Goal: Task Accomplishment & Management: Use online tool/utility

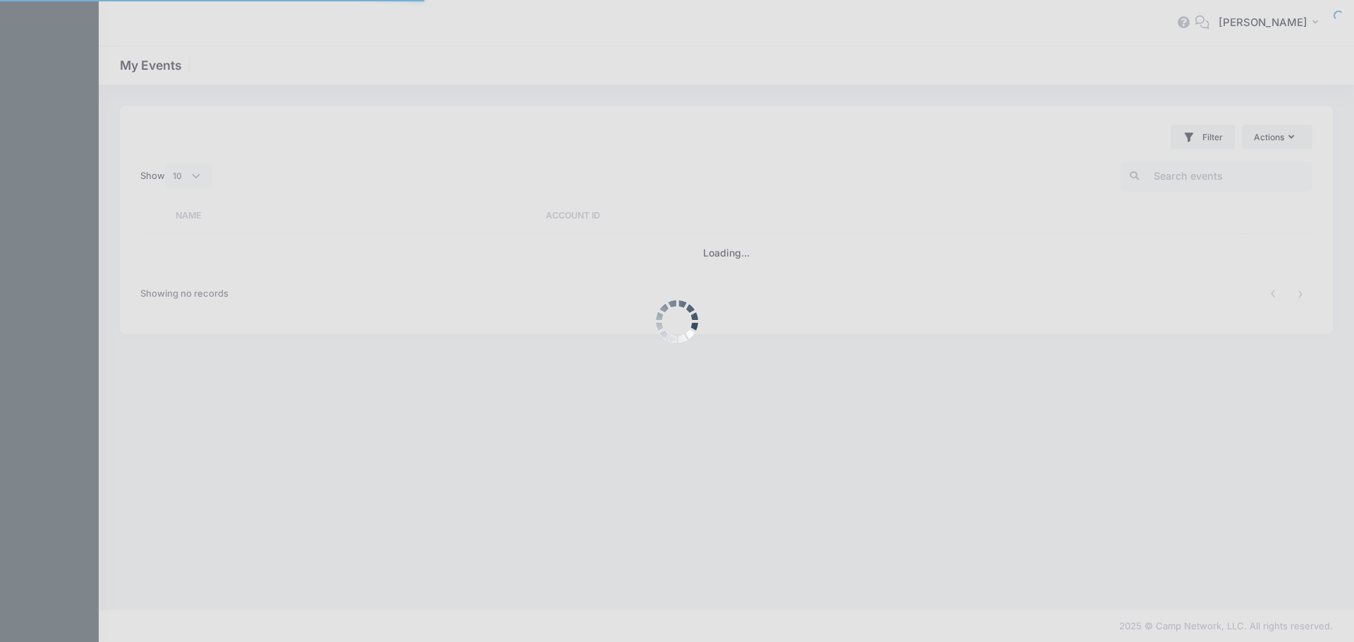
select select "10"
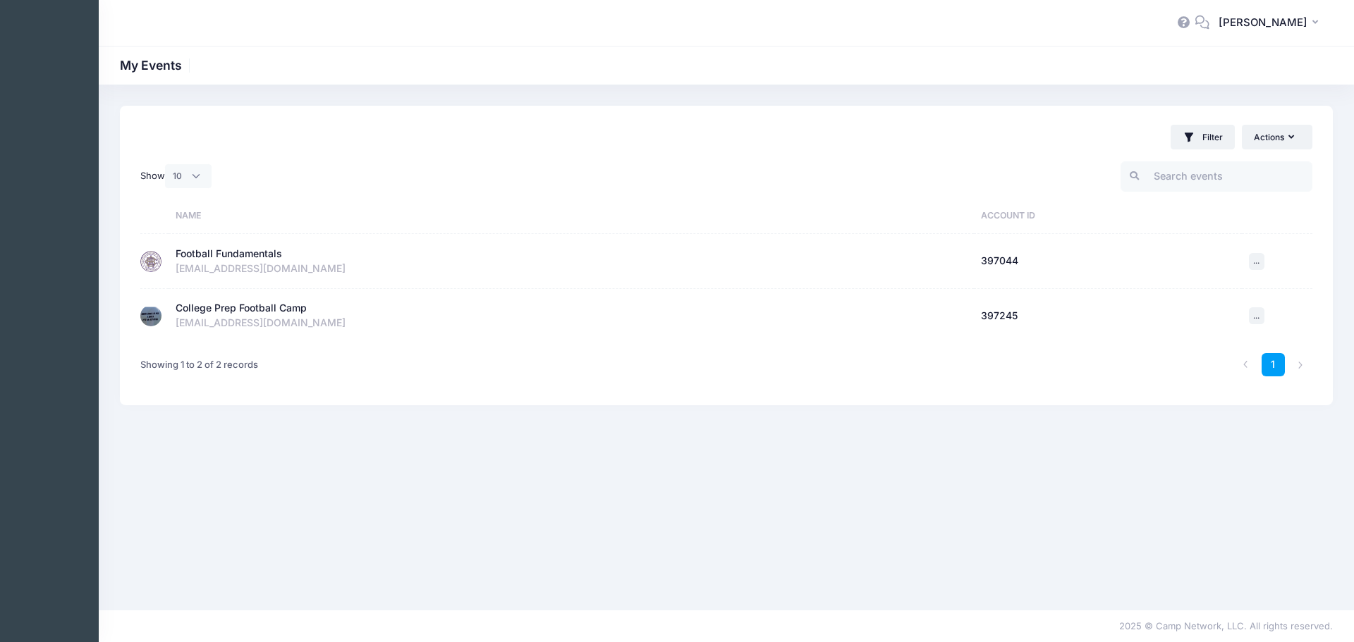
click at [232, 263] on div "cbrown@cbasyracuse.org" at bounding box center [571, 269] width 791 height 15
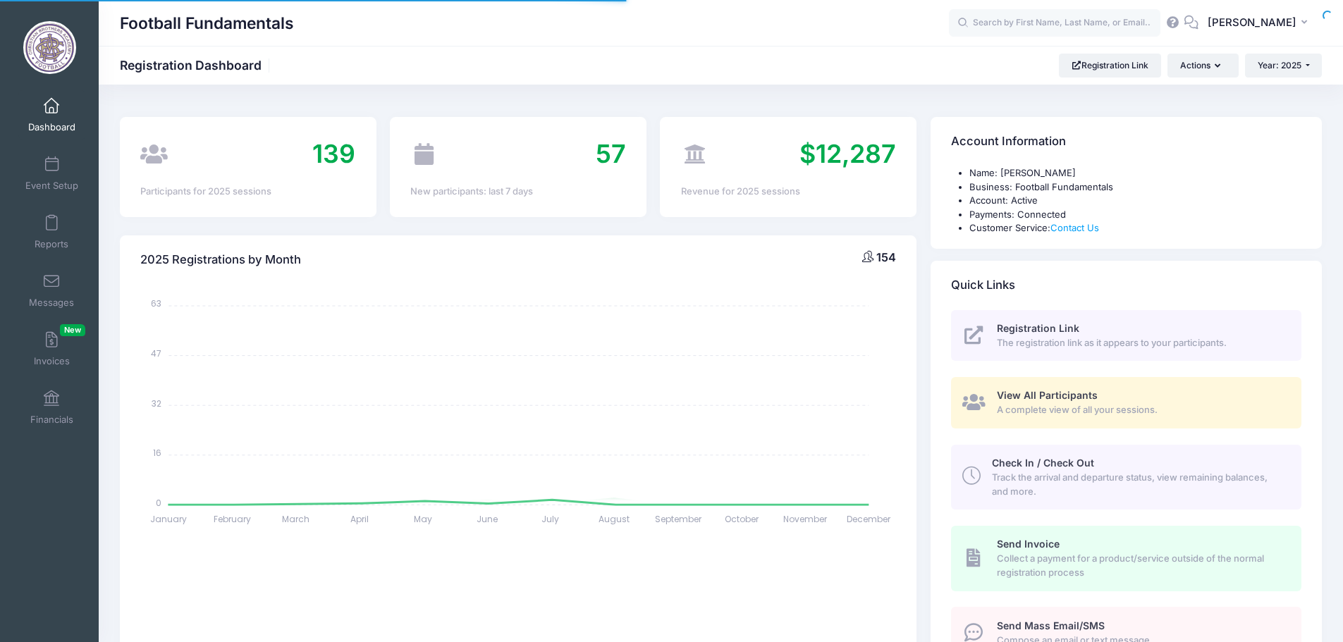
select select
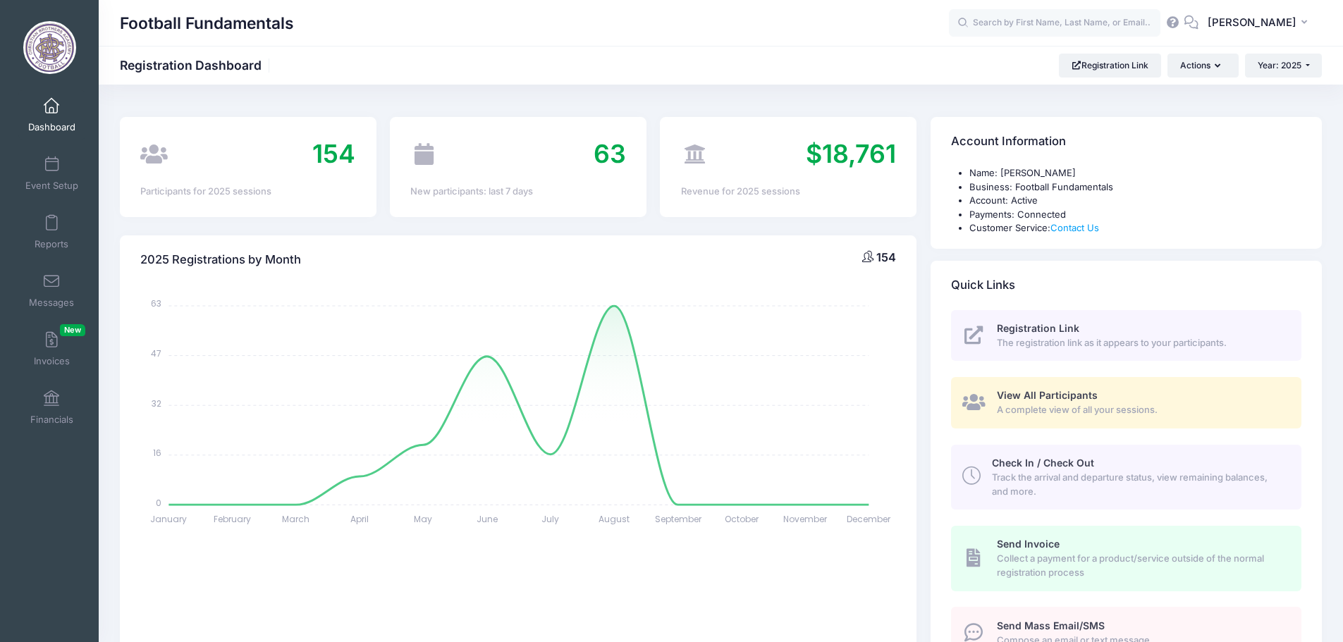
click at [1046, 392] on span "View All Participants" at bounding box center [1047, 395] width 101 height 12
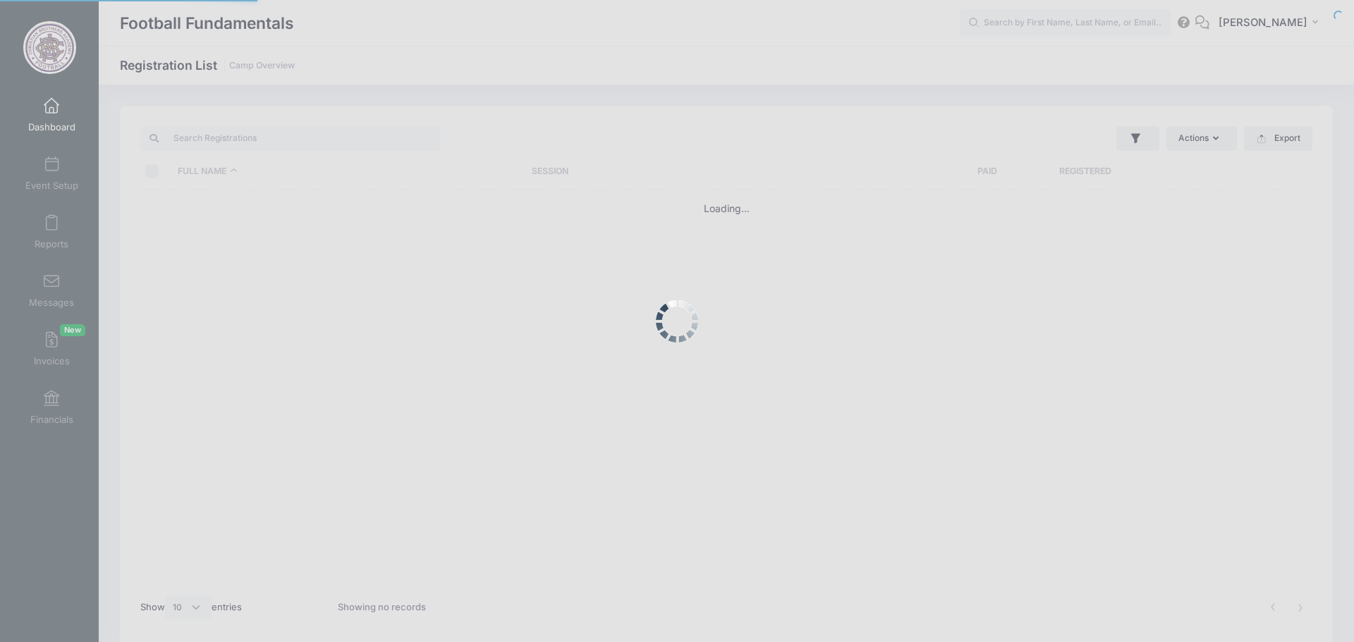
select select "10"
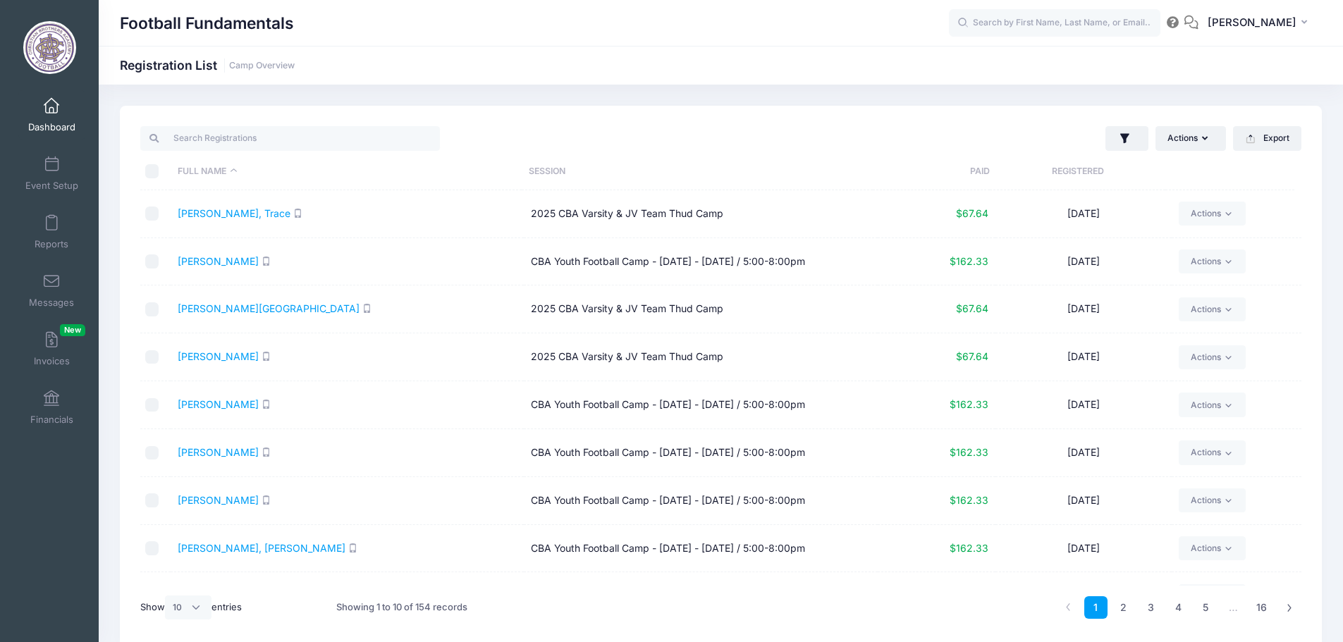
click at [1076, 167] on th "Registered" at bounding box center [1078, 171] width 176 height 37
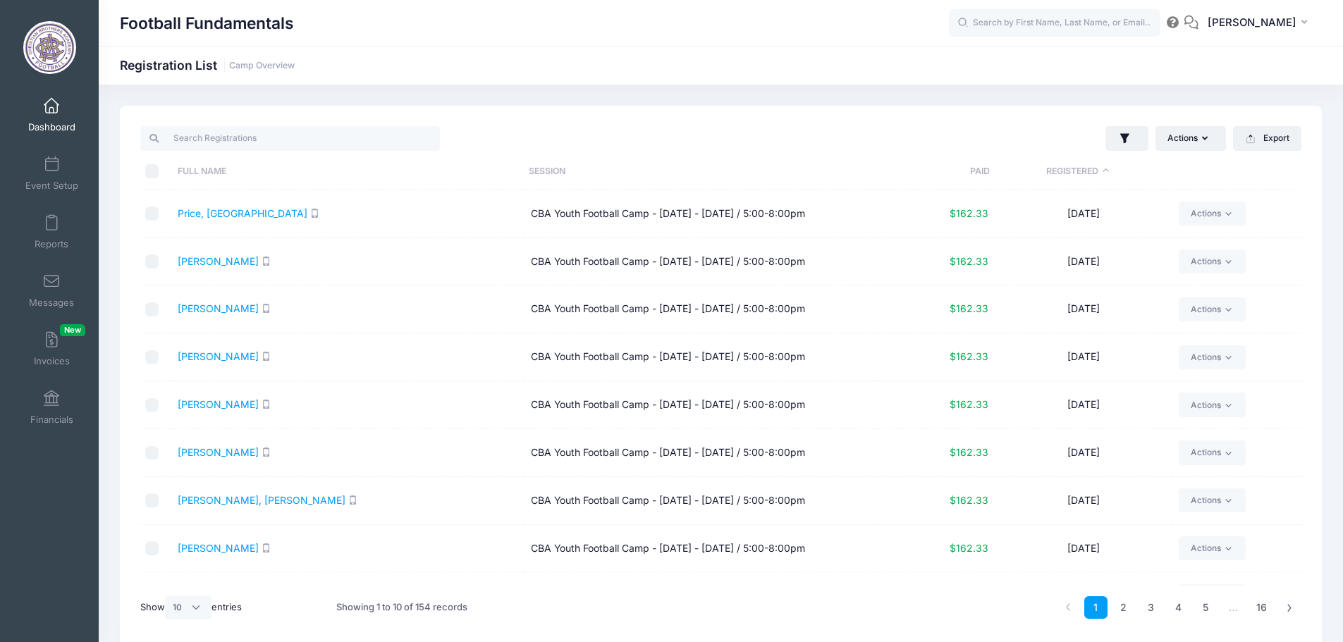
click at [1076, 167] on th "Registered" at bounding box center [1078, 171] width 176 height 37
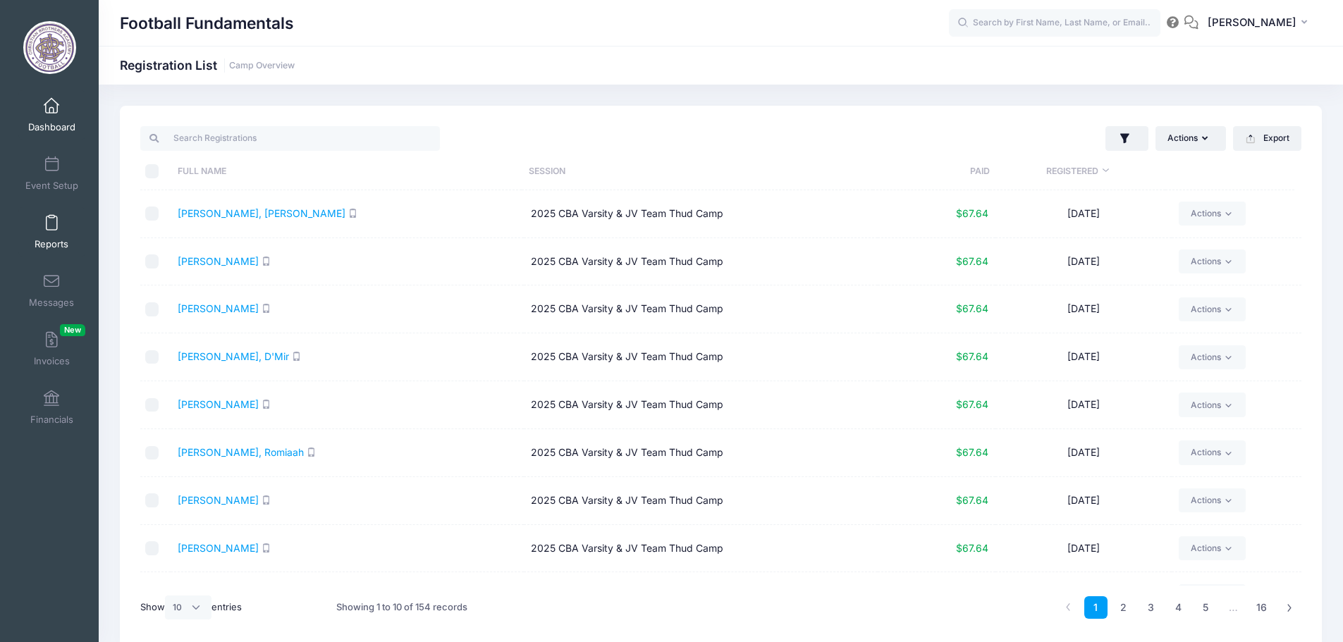
click at [49, 231] on link "Reports" at bounding box center [51, 231] width 67 height 49
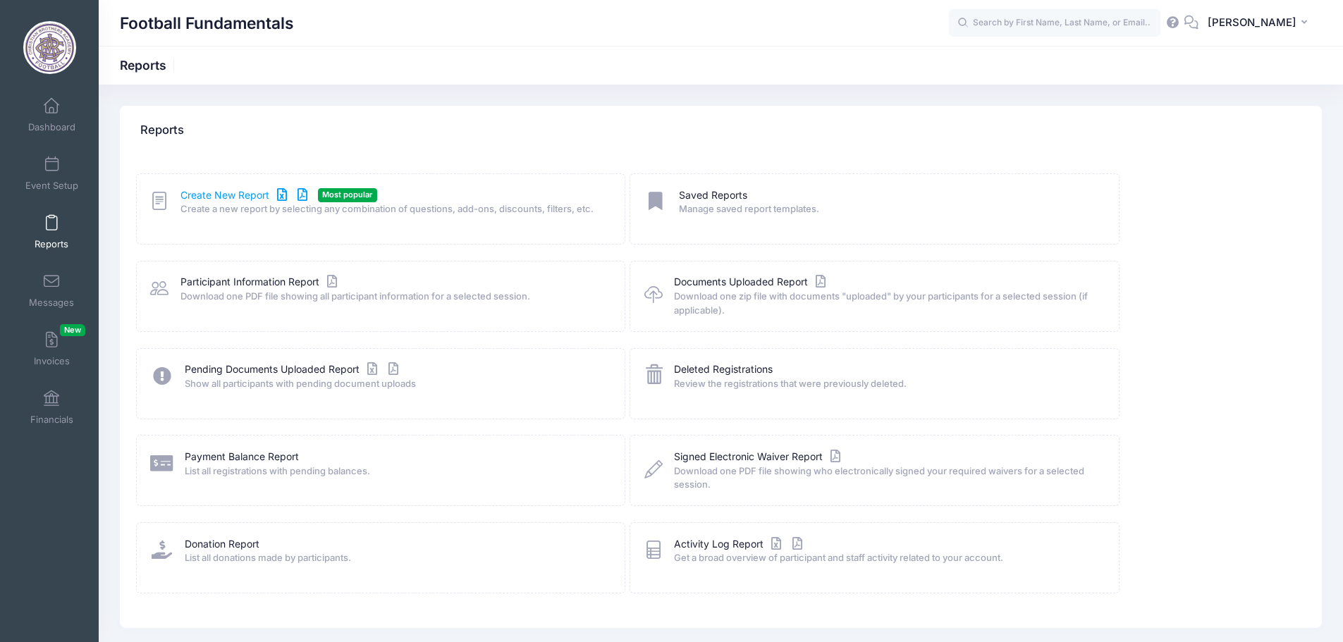
click at [231, 196] on link "Create New Report" at bounding box center [245, 195] width 131 height 15
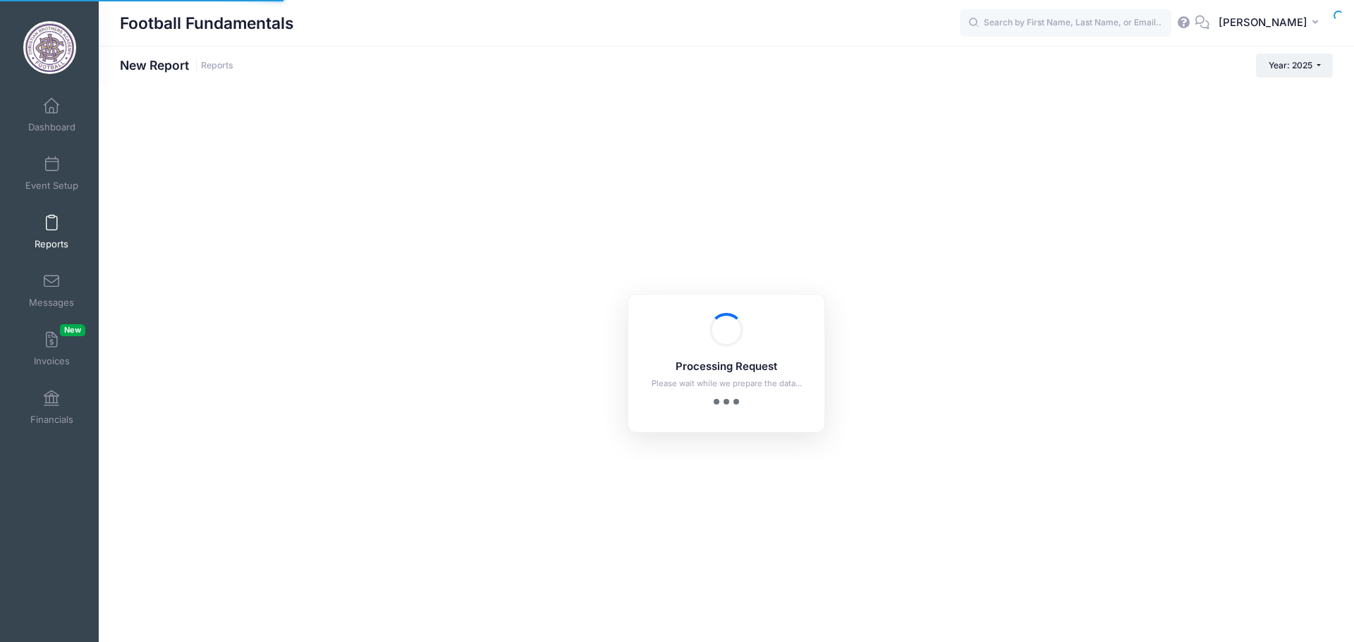
checkbox input "true"
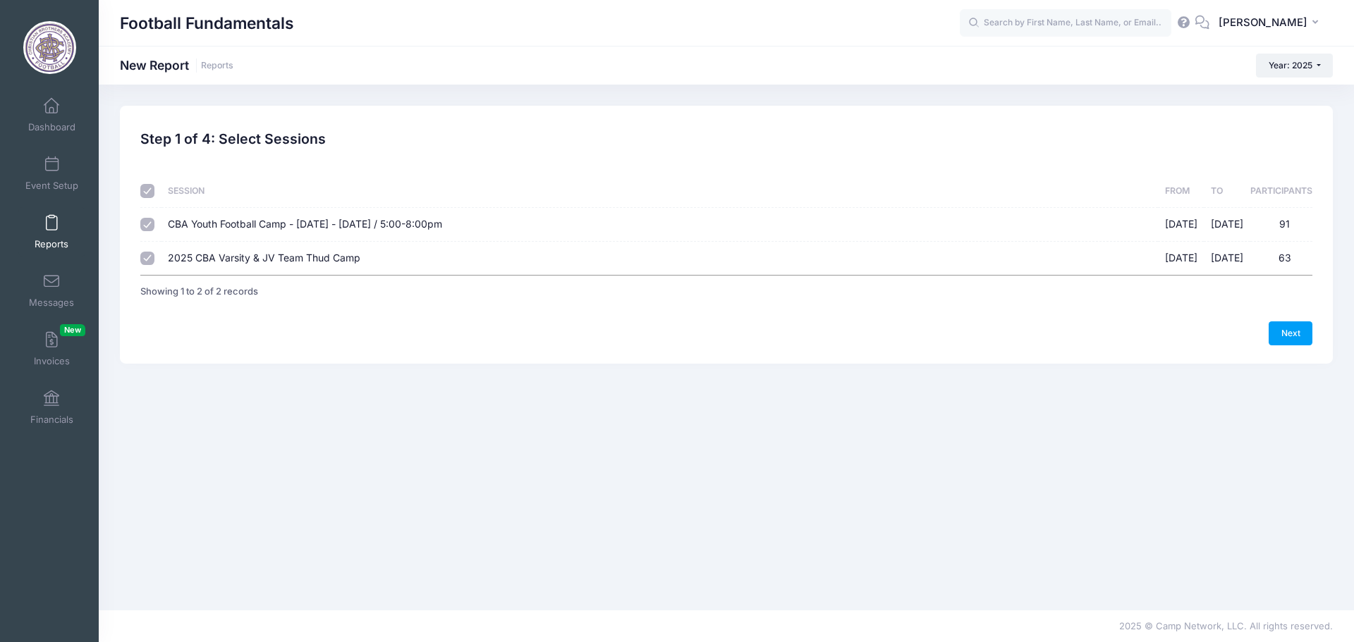
click at [149, 229] on input "CBA Youth Football Camp - [DATE] - [DATE] / 5:00-8:00pm [DATE] - [DATE] 91" at bounding box center [147, 225] width 14 height 14
checkbox input "false"
click at [1302, 336] on link "Next" at bounding box center [1290, 333] width 44 height 24
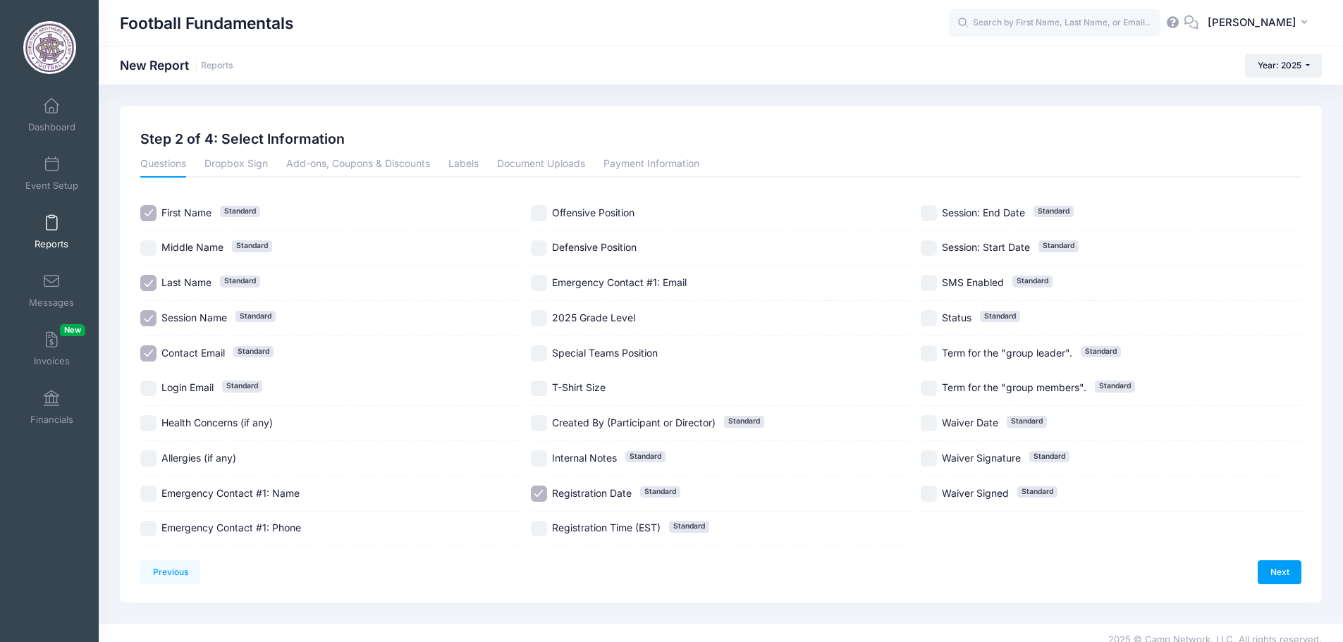
click at [148, 351] on input "Contact Email Standard" at bounding box center [148, 353] width 16 height 16
checkbox input "false"
click at [150, 320] on input "Session Name Standard" at bounding box center [148, 318] width 16 height 16
checkbox input "false"
click at [540, 318] on input "2025 Grade Level" at bounding box center [539, 318] width 16 height 16
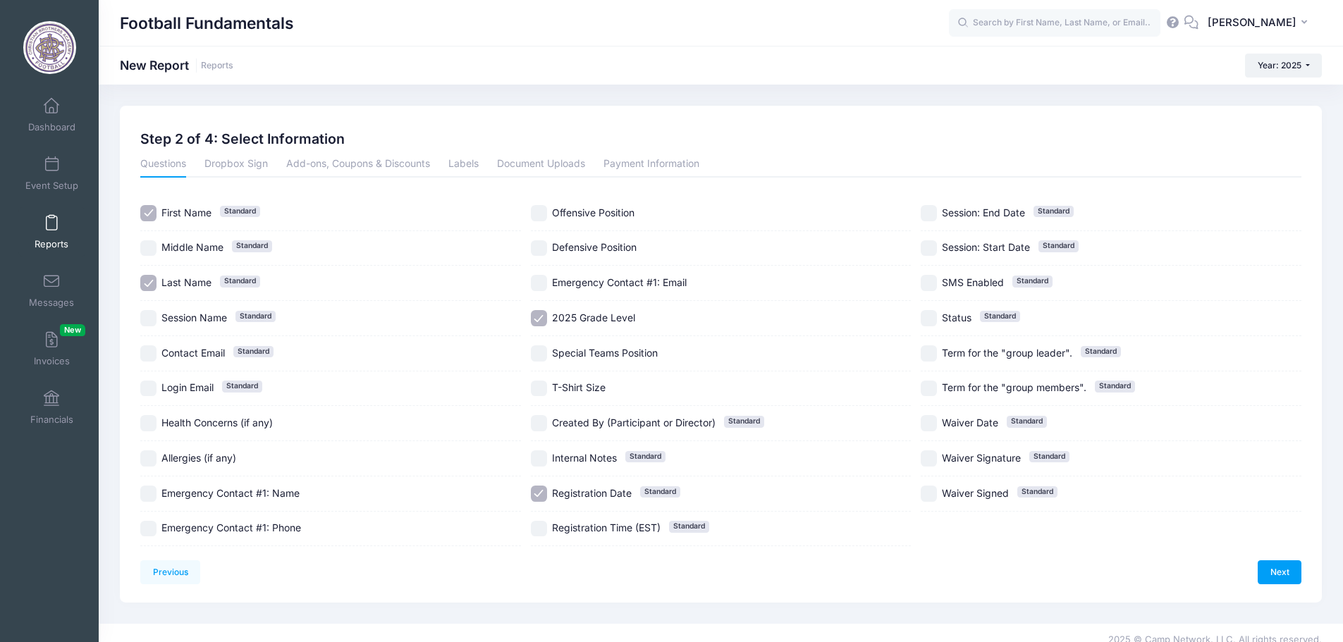
click at [540, 318] on input "2025 Grade Level" at bounding box center [539, 318] width 16 height 16
checkbox input "false"
click at [539, 389] on input "T-Shirt Size" at bounding box center [539, 389] width 16 height 16
checkbox input "true"
click at [540, 496] on input "Registration Date Standard" at bounding box center [539, 494] width 16 height 16
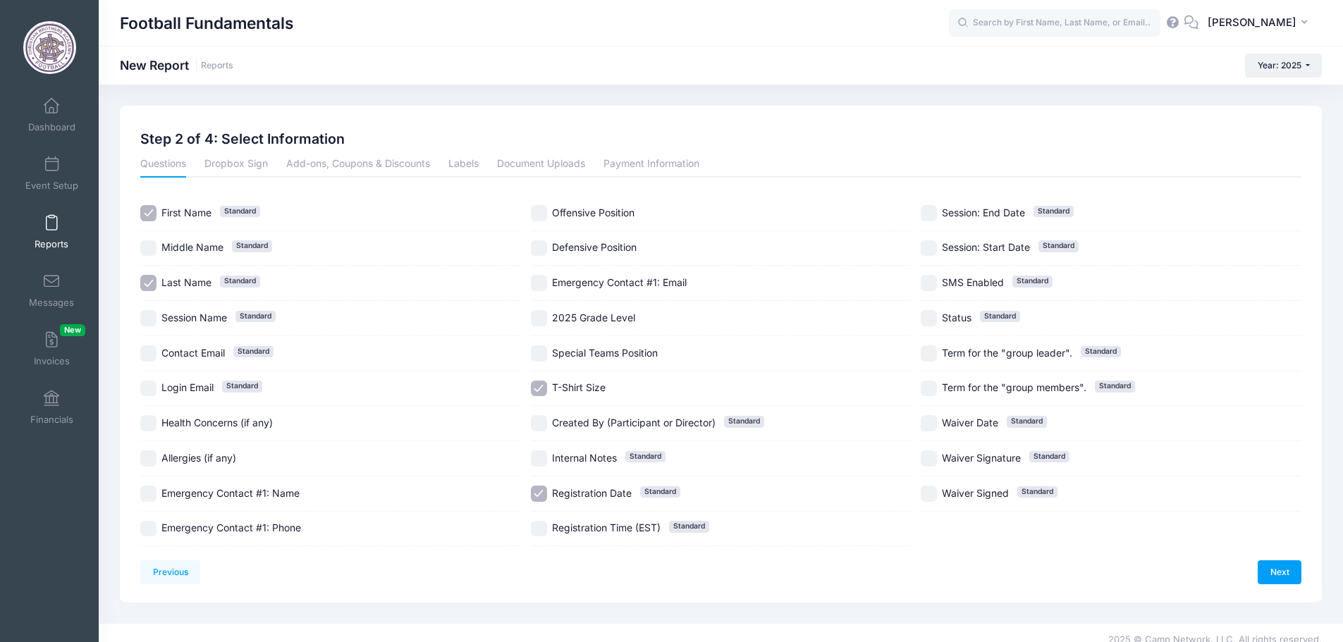
checkbox input "false"
click at [1261, 576] on link "Next" at bounding box center [1280, 572] width 44 height 24
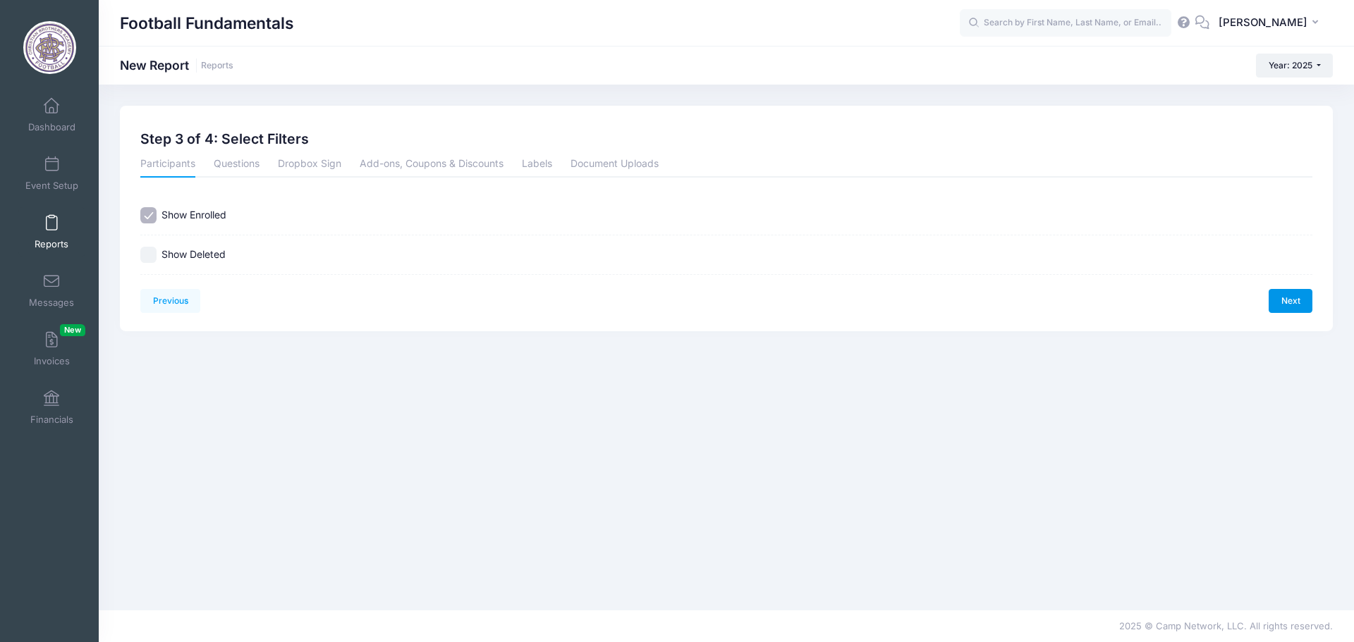
click at [1289, 292] on link "Next" at bounding box center [1290, 301] width 44 height 24
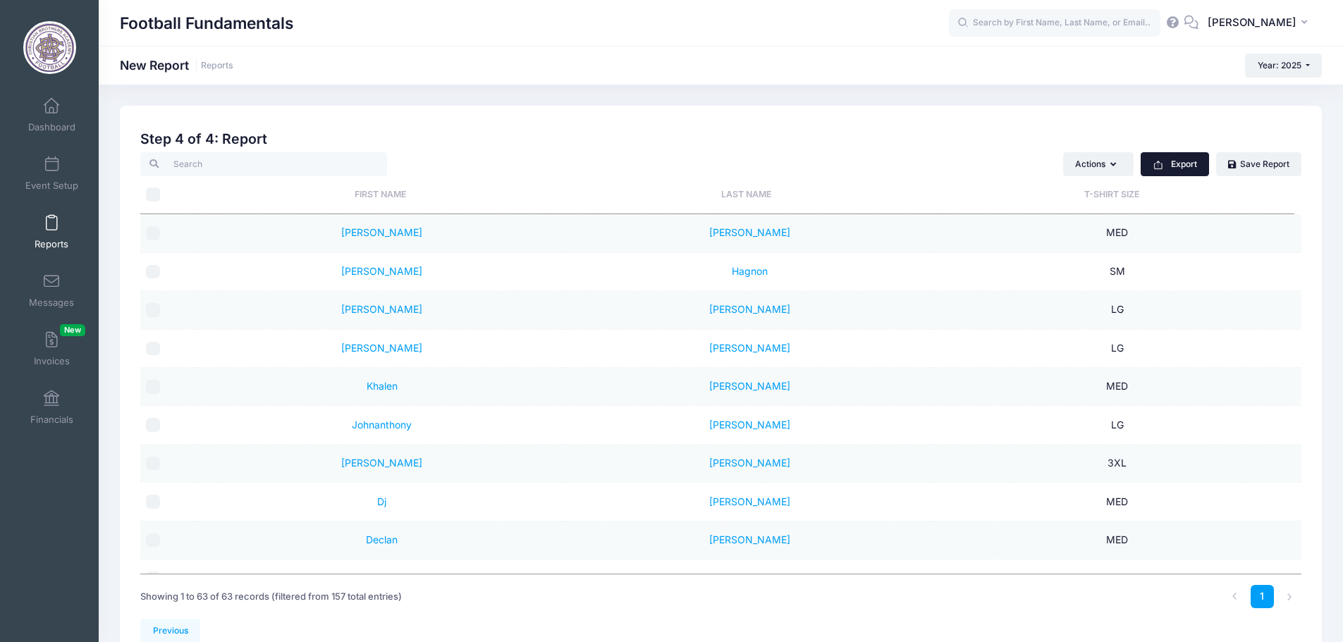
click at [1189, 169] on button "Export" at bounding box center [1175, 164] width 68 height 24
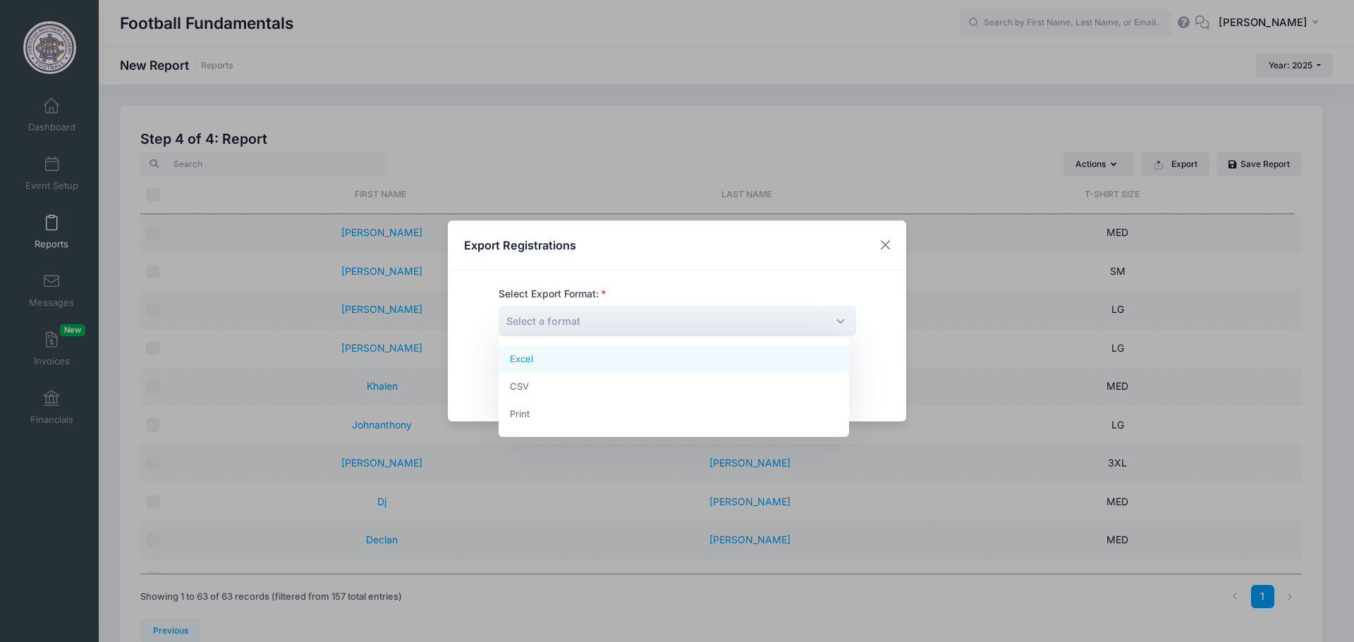
click at [693, 323] on span "Select a format" at bounding box center [676, 321] width 357 height 30
select select "excel"
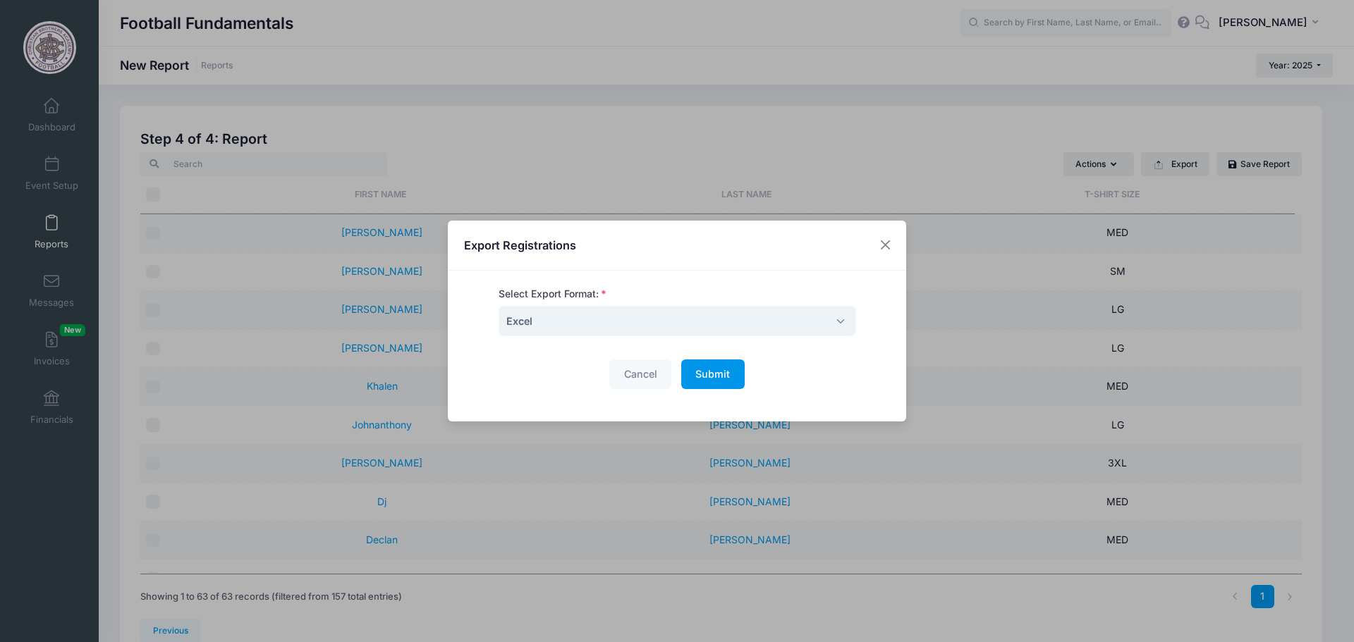
click at [697, 373] on span "Submit" at bounding box center [712, 374] width 35 height 12
